Goal: Task Accomplishment & Management: Manage account settings

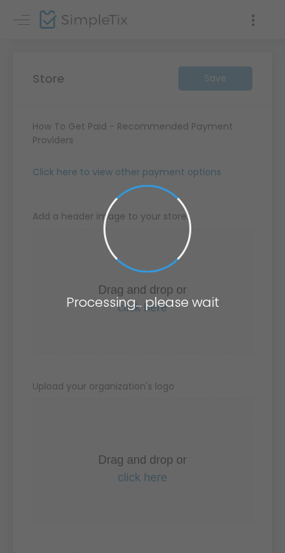
type input "https://PiBetaPhi"
radio input "true"
type input "Pi Beta Phi"
type input "9855032340"
type input "lanie.abney@usm.edu"
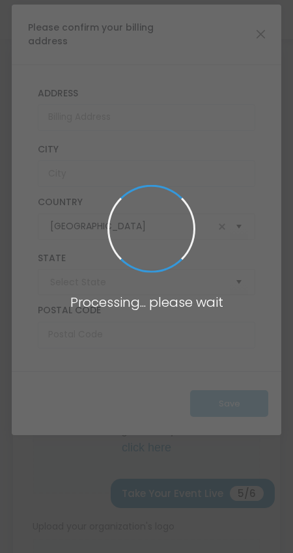
type input "Mississippi"
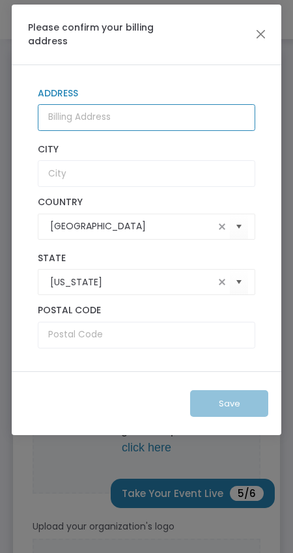
click at [129, 120] on input "Address" at bounding box center [146, 117] width 217 height 27
type input "4404 Oak Forrest Drive"
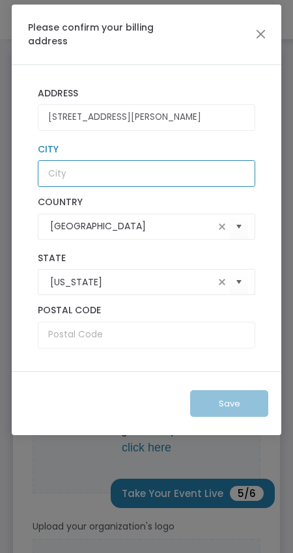
type input "Hattiesburg"
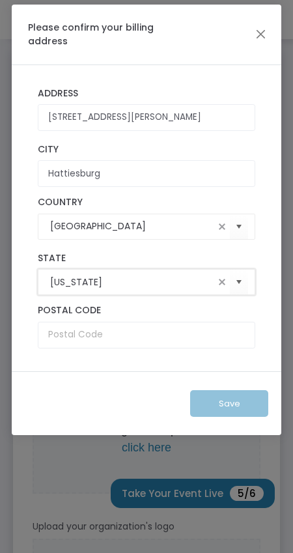
type input "MS"
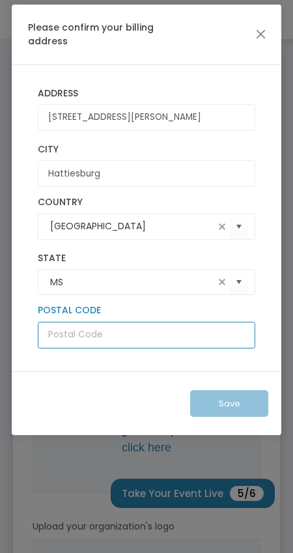
type input "39402"
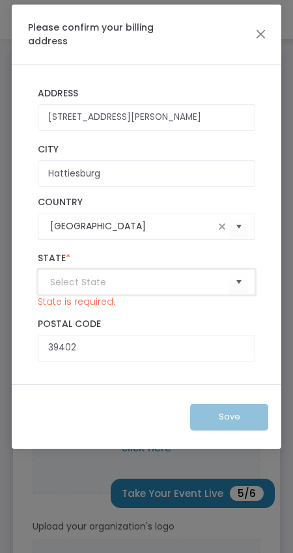
type input "MS"
click at [212, 424] on div "Save" at bounding box center [147, 416] width 270 height 64
click at [154, 327] on label "Postal Code *" at bounding box center [146, 324] width 217 height 12
click at [154, 363] on div "MS State * State is required. 39402 Postal Code * Postal Code is required." at bounding box center [146, 307] width 230 height 122
click at [139, 290] on kendo-combobox "MS" at bounding box center [146, 282] width 217 height 26
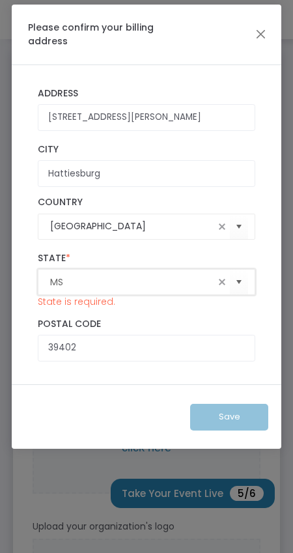
click at [136, 279] on input "MS" at bounding box center [132, 282] width 164 height 14
click at [242, 437] on div "Save" at bounding box center [147, 416] width 270 height 64
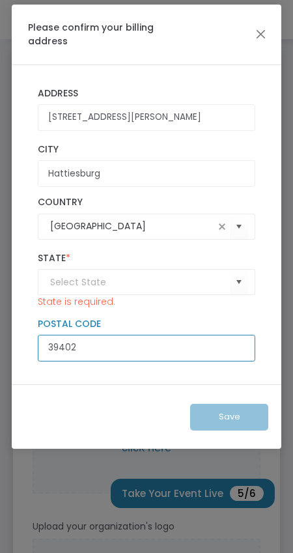
click at [198, 351] on input "39402" at bounding box center [146, 348] width 217 height 27
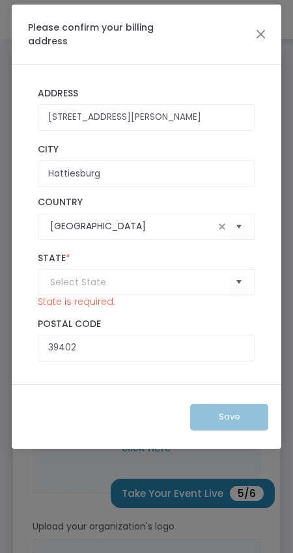
click at [236, 299] on div "State * State is required." at bounding box center [146, 281] width 230 height 56
click at [122, 292] on kendo-combobox at bounding box center [146, 282] width 217 height 26
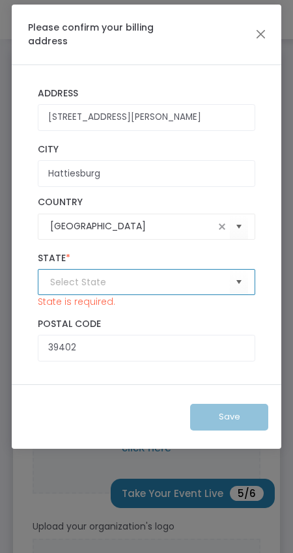
click at [122, 286] on input at bounding box center [140, 282] width 180 height 14
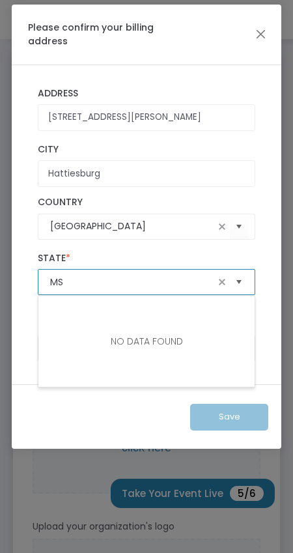
click at [240, 283] on span "Select" at bounding box center [239, 281] width 21 height 21
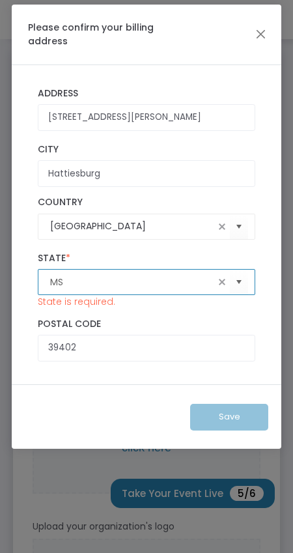
click at [202, 277] on input "MS" at bounding box center [132, 282] width 164 height 14
click at [187, 283] on input "MS" at bounding box center [132, 282] width 164 height 14
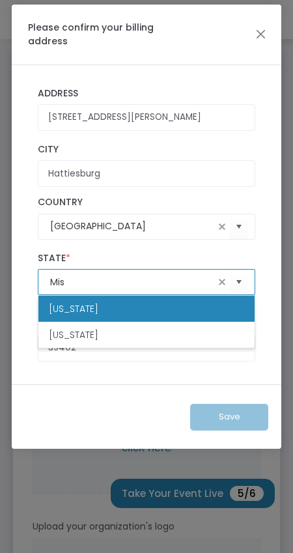
click at [94, 306] on span "Mississippi" at bounding box center [73, 308] width 49 height 13
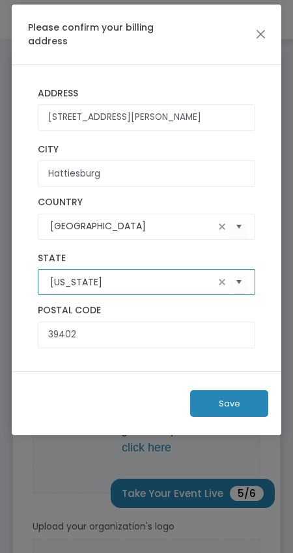
type input "Mississippi"
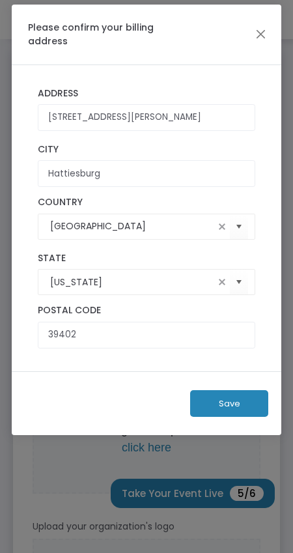
click at [249, 405] on button "Save" at bounding box center [229, 403] width 78 height 27
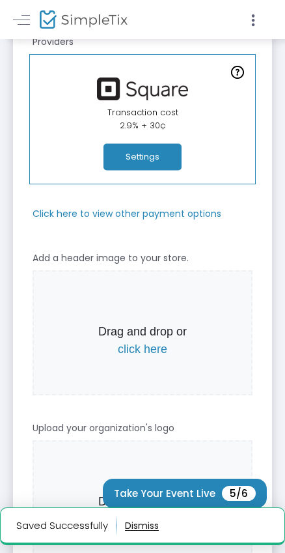
scroll to position [96, 0]
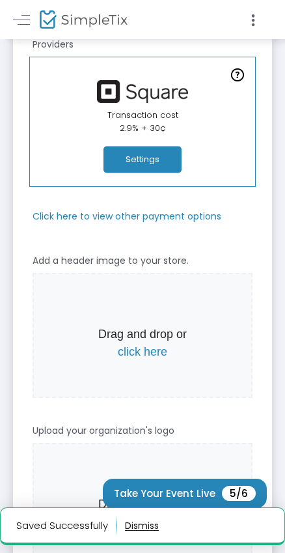
click at [154, 352] on span "click here" at bounding box center [142, 351] width 49 height 13
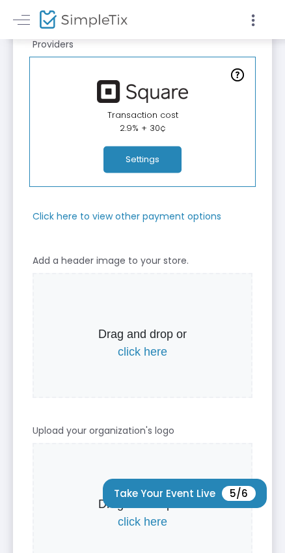
scroll to position [0, 0]
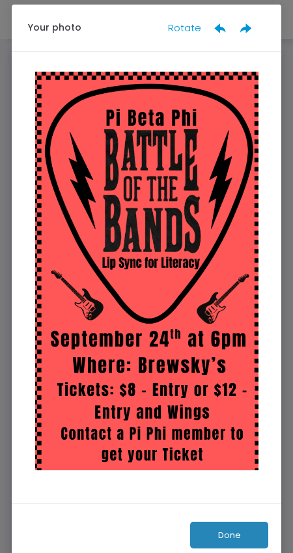
click at [252, 521] on button "Done" at bounding box center [229, 534] width 78 height 27
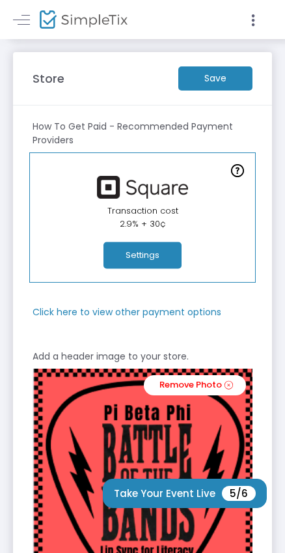
click at [201, 74] on m-button "Save" at bounding box center [215, 78] width 74 height 24
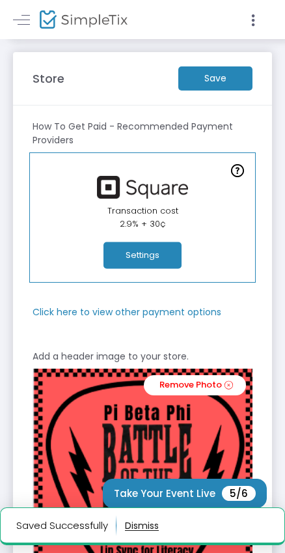
click at [204, 66] on m-button "Save" at bounding box center [215, 78] width 74 height 24
